Goal: Task Accomplishment & Management: Use online tool/utility

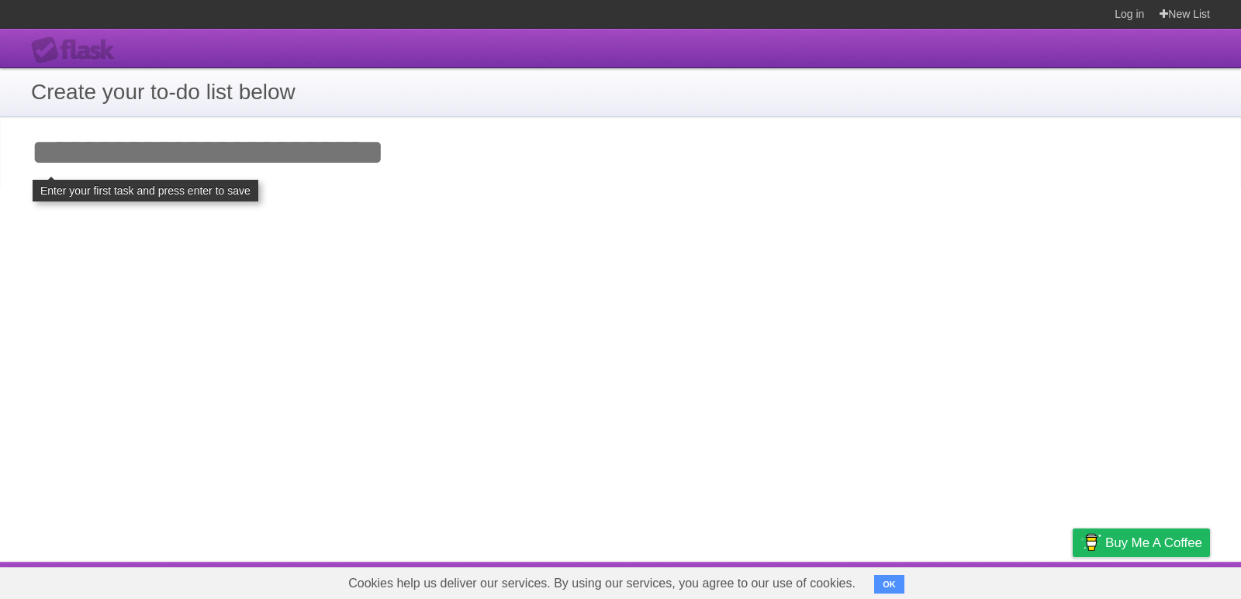
click at [312, 159] on input "Add your first task" at bounding box center [620, 152] width 1241 height 71
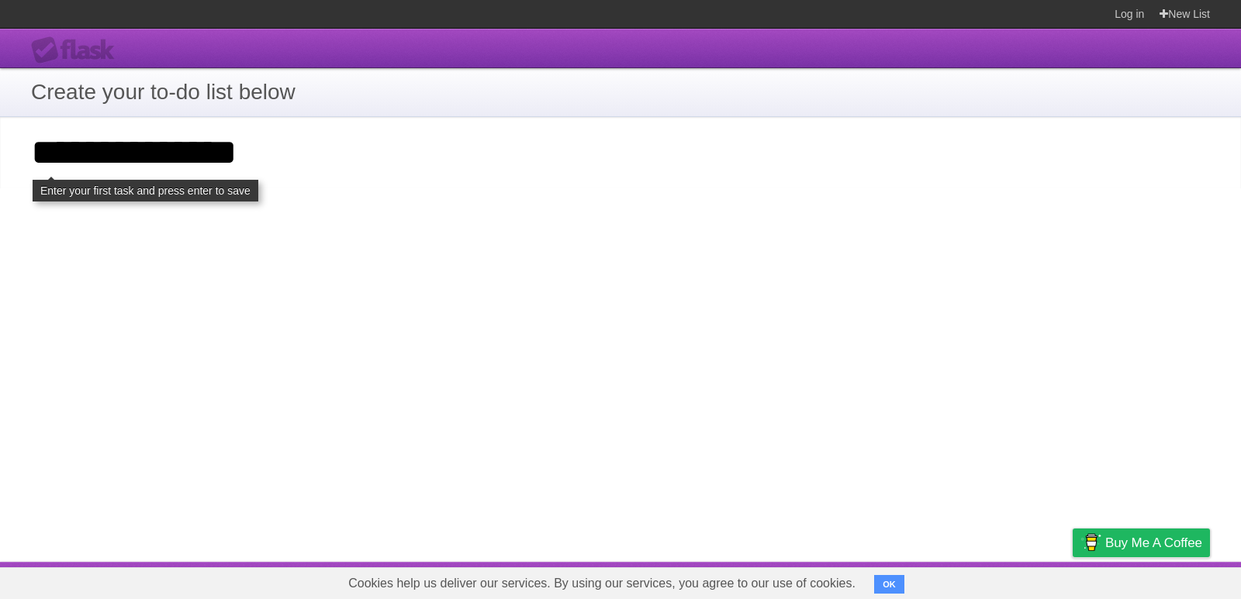
type input "**********"
click input "**********" at bounding box center [0, 0] width 0 height 0
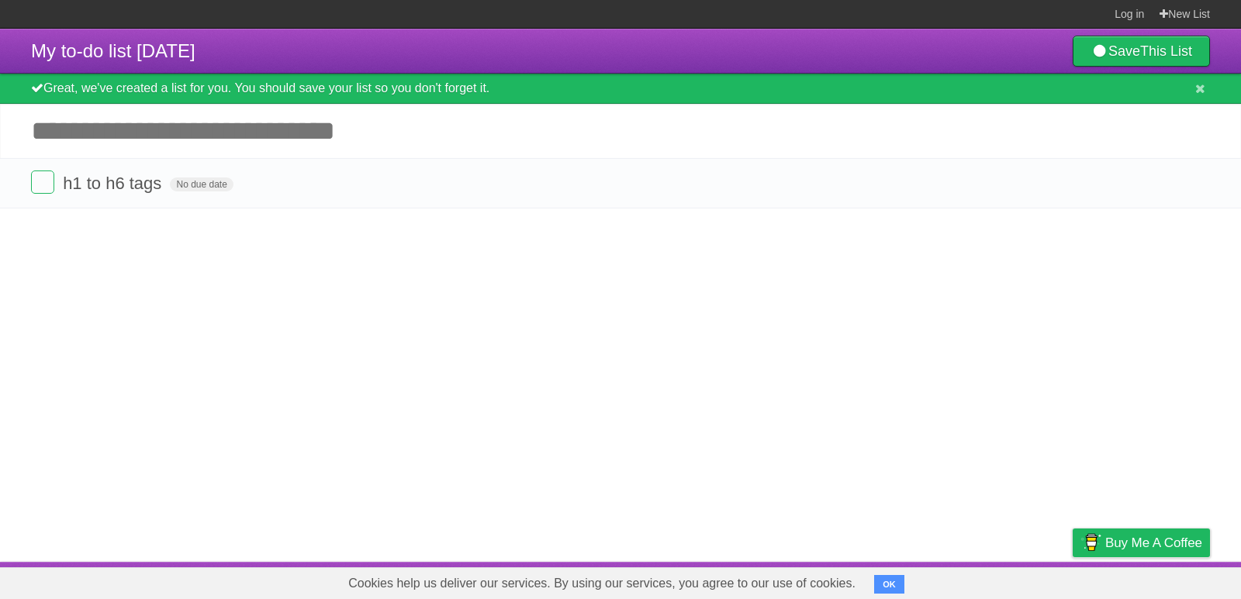
click at [125, 297] on article "My to-do list [DATE] Save This List Great, we've created a list for you. You sh…" at bounding box center [620, 296] width 1241 height 534
click at [64, 131] on input "Add another task" at bounding box center [620, 131] width 1241 height 54
type input "*"
click button at bounding box center [0, 0] width 0 height 0
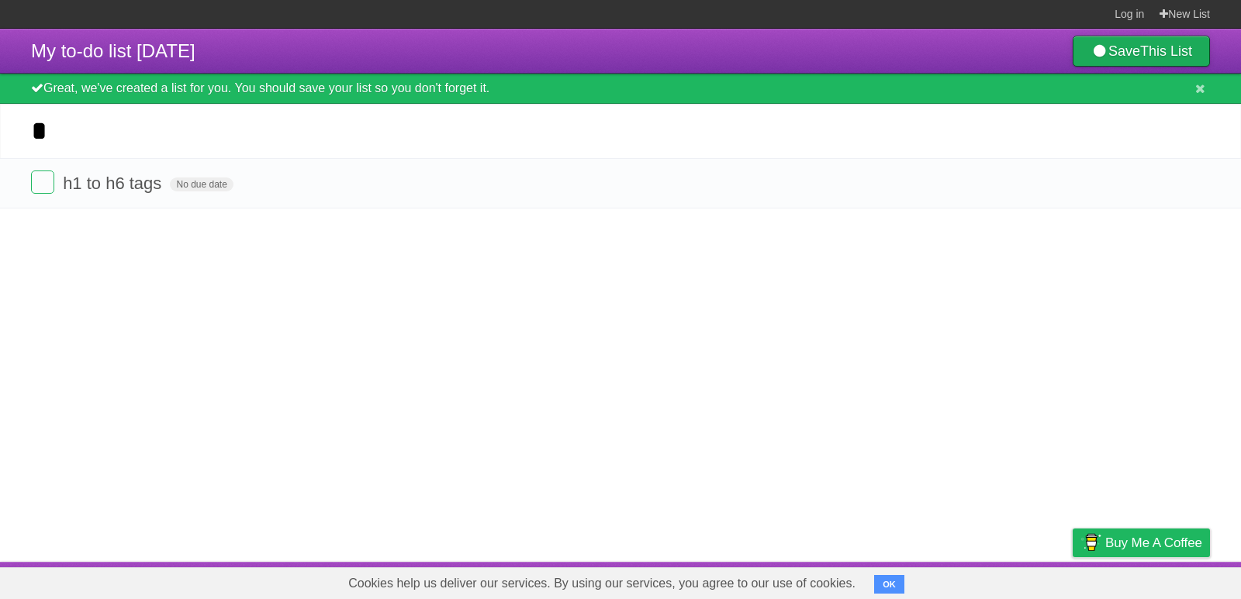
click at [1118, 46] on link "Save This List" at bounding box center [1141, 51] width 137 height 31
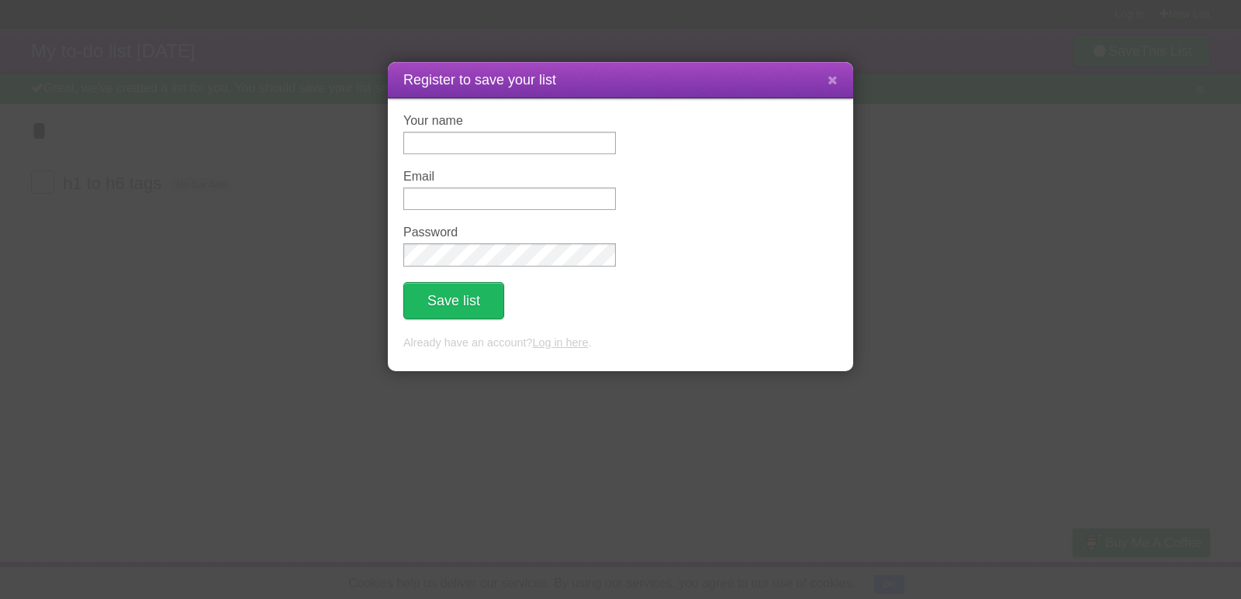
click at [580, 395] on div "Register to save your list Your name Email Password Save list Already have an a…" at bounding box center [620, 299] width 1241 height 599
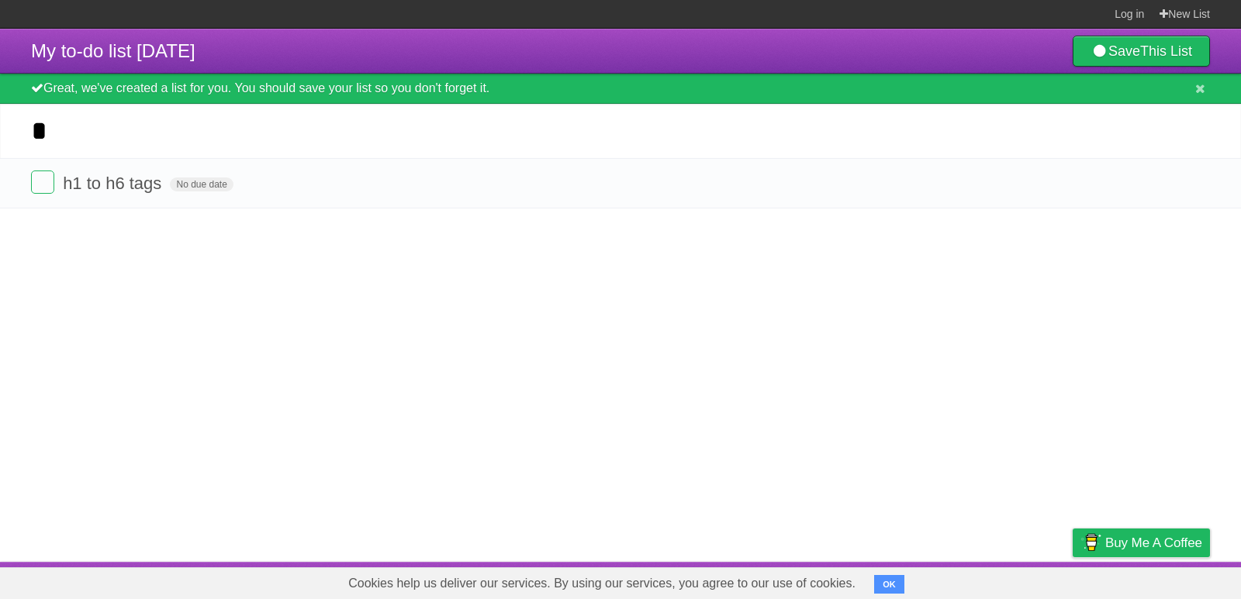
click at [504, 147] on input "*" at bounding box center [620, 131] width 1241 height 54
click at [576, 154] on input "*" at bounding box center [620, 131] width 1241 height 54
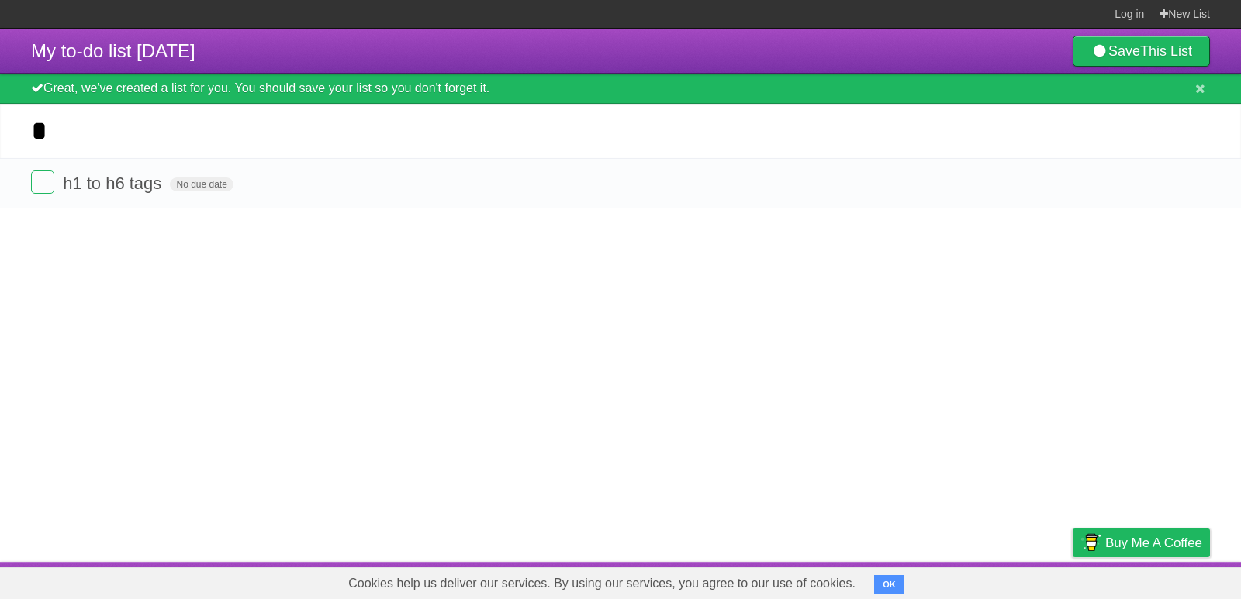
drag, startPoint x: 257, startPoint y: 247, endPoint x: 199, endPoint y: 139, distance: 123.2
click at [255, 244] on article "My to-do list [DATE] Save This List Great, we've created a list for you. You sh…" at bounding box center [620, 296] width 1241 height 534
click at [202, 135] on input "*" at bounding box center [620, 131] width 1241 height 54
type input "*****"
click button at bounding box center [0, 0] width 0 height 0
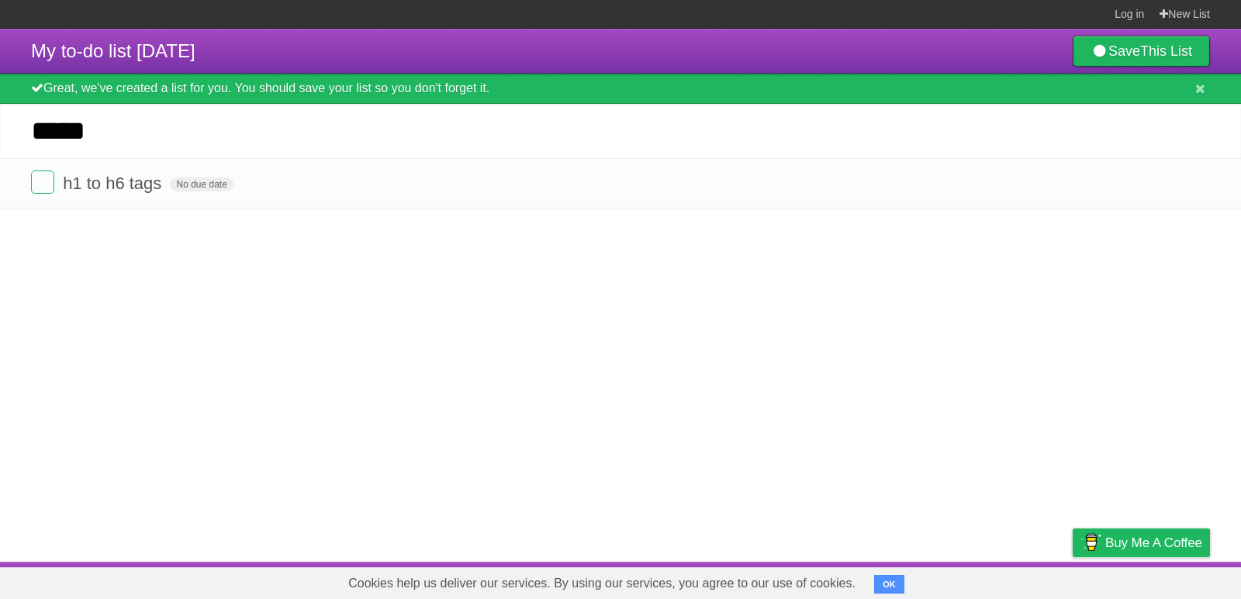
click button at bounding box center [0, 0] width 0 height 0
